Goal: Task Accomplishment & Management: Manage account settings

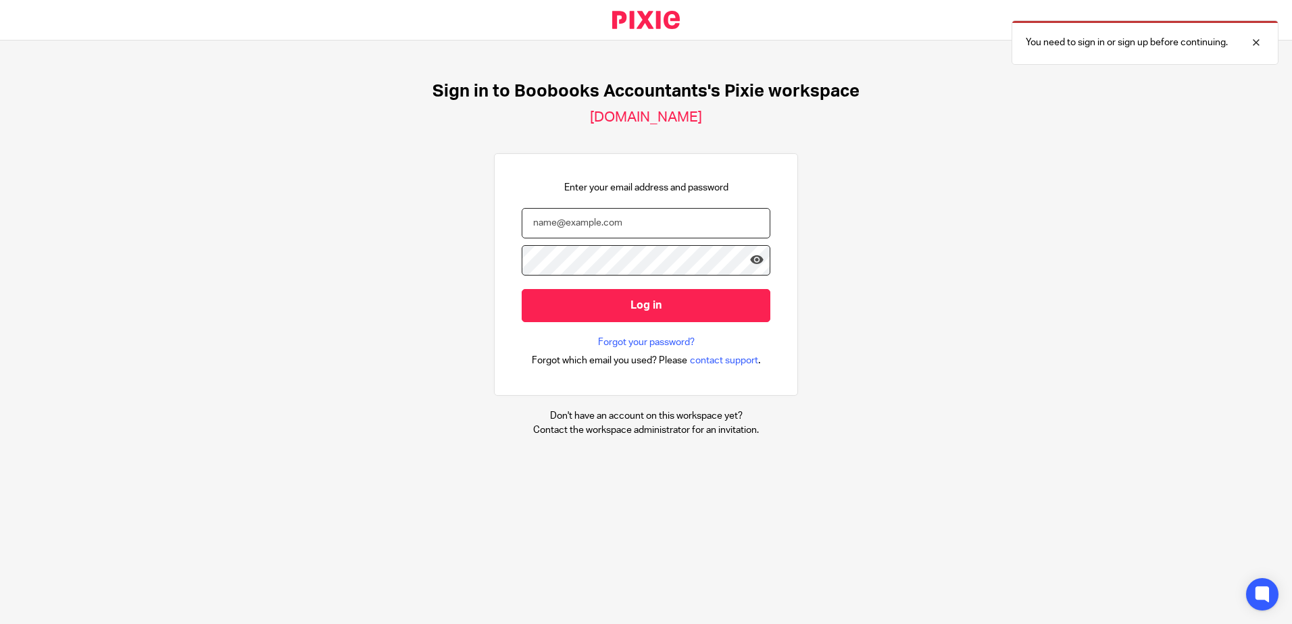
click at [655, 228] on input "email" at bounding box center [646, 223] width 249 height 30
click at [0, 622] on com-1password-button at bounding box center [0, 624] width 0 height 0
click at [918, 256] on div "Sign in to Boobooks Accountants's Pixie workspace [DOMAIN_NAME] Enter your emai…" at bounding box center [646, 259] width 1292 height 437
click at [615, 214] on input "email" at bounding box center [646, 223] width 249 height 30
drag, startPoint x: 613, startPoint y: 226, endPoint x: 620, endPoint y: 223, distance: 7.3
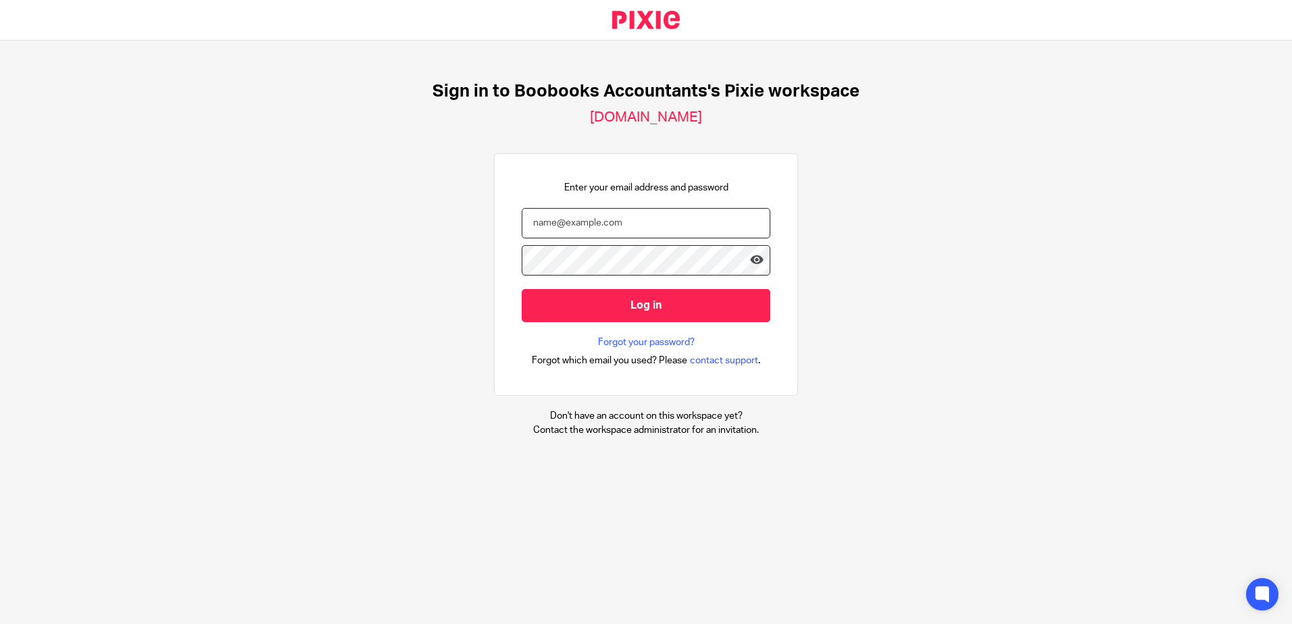
click at [616, 225] on input "email" at bounding box center [646, 223] width 249 height 30
type input "[PERSON_NAME][EMAIL_ADDRESS][DOMAIN_NAME]"
click at [963, 289] on div "Sign in to Boobooks Accountants's Pixie workspace [DOMAIN_NAME] Enter your emai…" at bounding box center [646, 259] width 1292 height 437
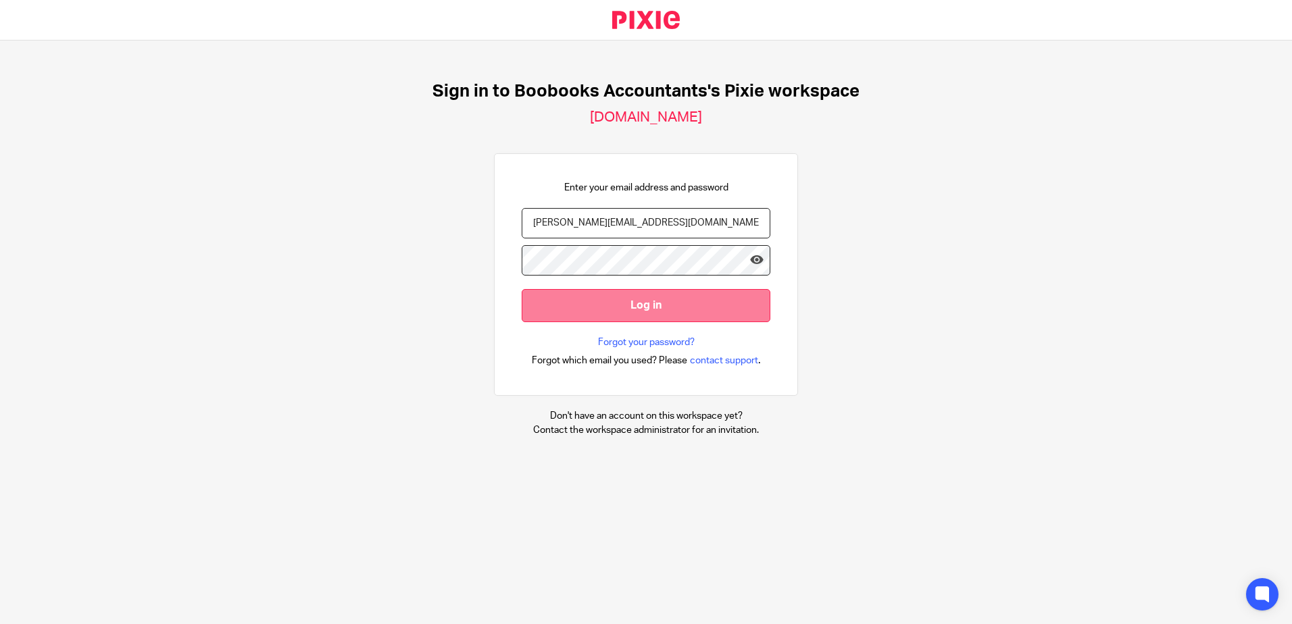
click at [636, 290] on input "Log in" at bounding box center [646, 305] width 249 height 33
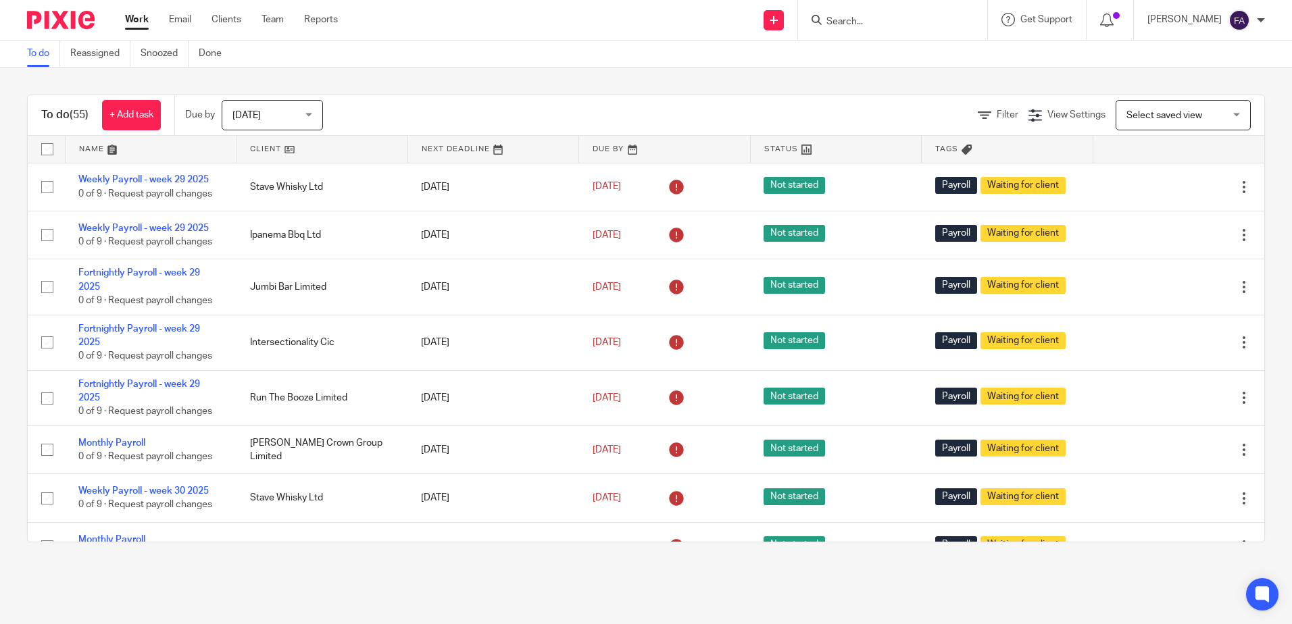
click at [293, 107] on span "Today" at bounding box center [268, 115] width 72 height 28
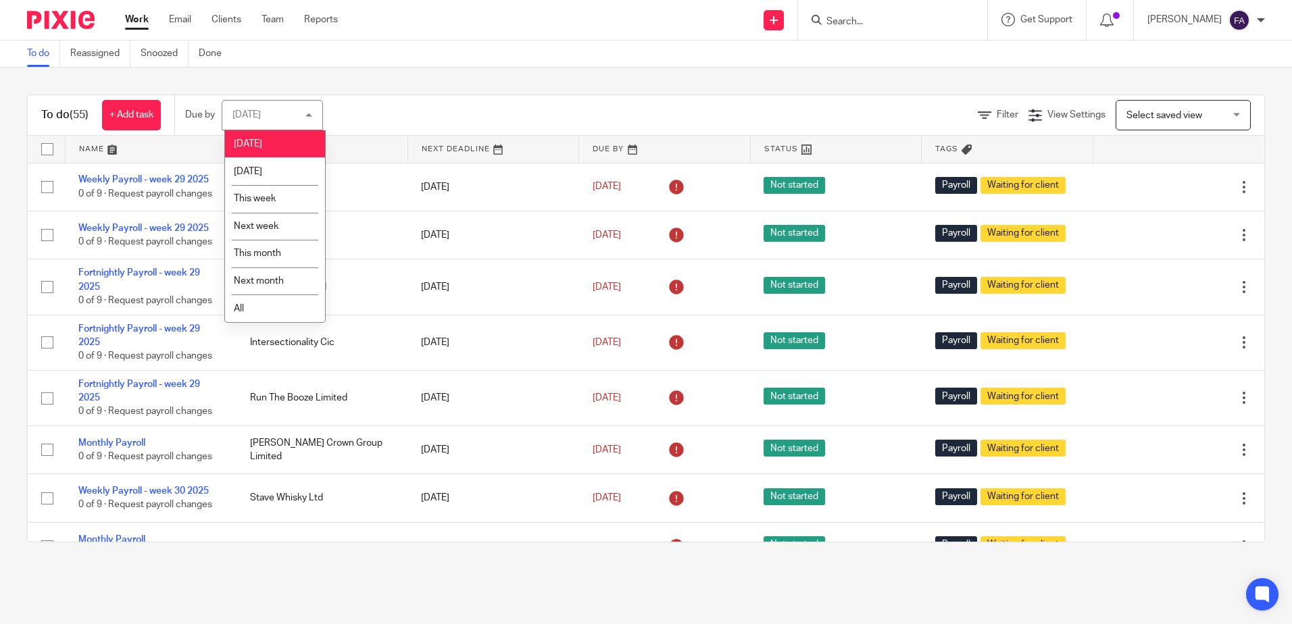
click at [383, 95] on div "To do (55) + Add task Due by Today Today Today Tomorrow This week Next week Thi…" at bounding box center [646, 319] width 1238 height 448
